Goal: Navigation & Orientation: Understand site structure

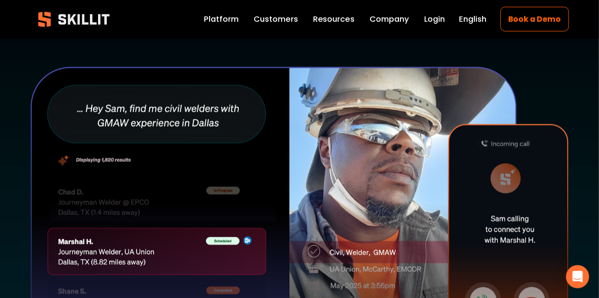
scroll to position [294, 0]
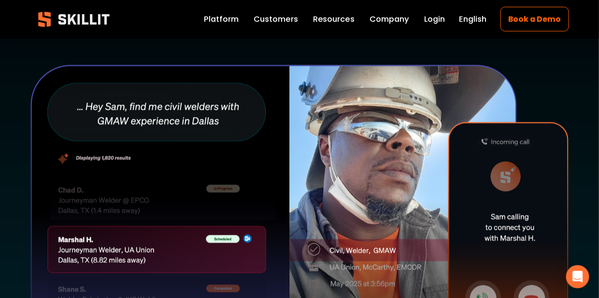
click at [223, 23] on link "Platform" at bounding box center [221, 20] width 35 height 14
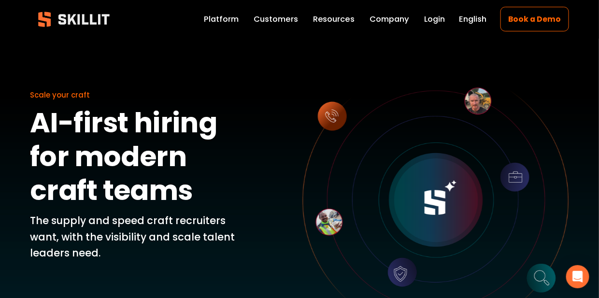
click at [393, 23] on link "Company" at bounding box center [390, 20] width 40 height 14
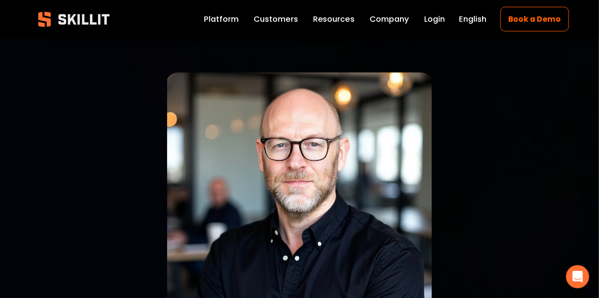
click at [0, 0] on link "Labor Insights" at bounding box center [0, 0] width 0 height 0
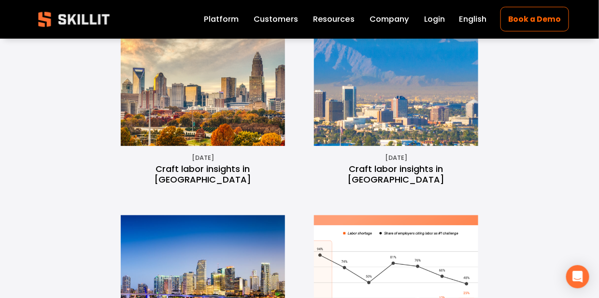
scroll to position [643, 0]
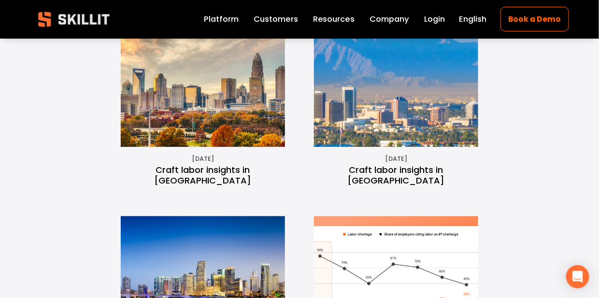
click at [223, 132] on img at bounding box center [202, 85] width 219 height 123
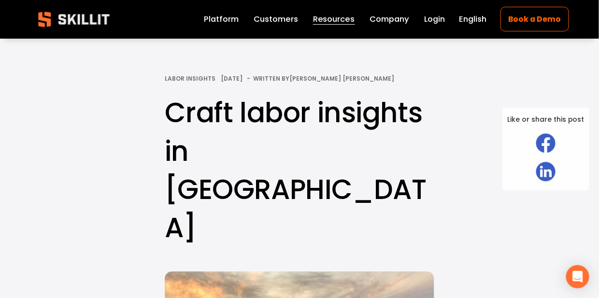
click at [433, 19] on link "Login" at bounding box center [435, 20] width 21 height 14
